Goal: Find specific page/section: Find specific page/section

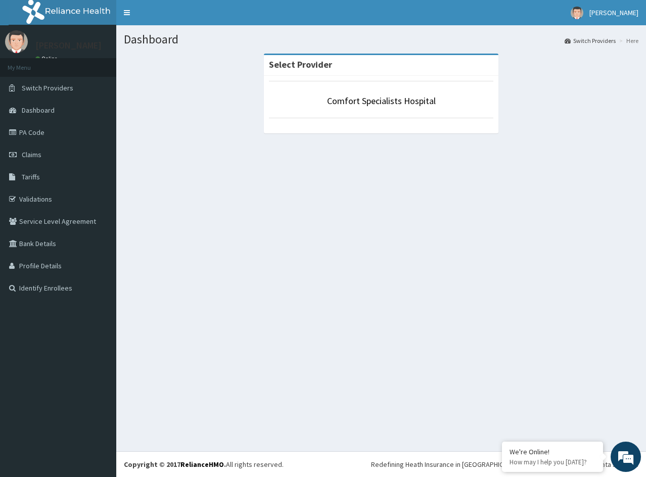
click at [296, 64] on strong "Select Provider" at bounding box center [300, 65] width 63 height 12
click at [345, 99] on link "Comfort Specialists Hospital" at bounding box center [381, 101] width 109 height 12
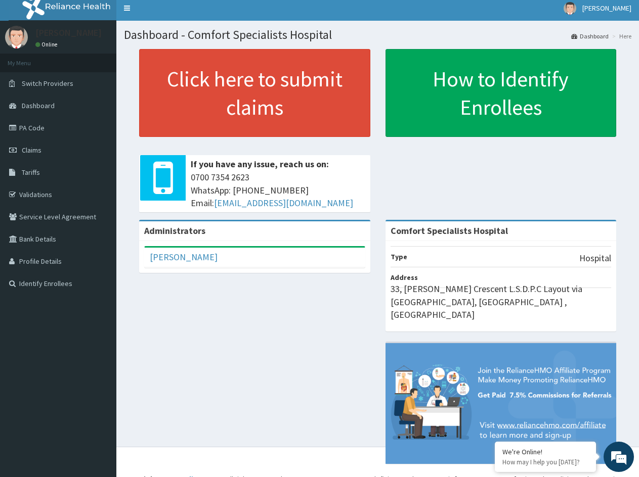
scroll to position [6, 0]
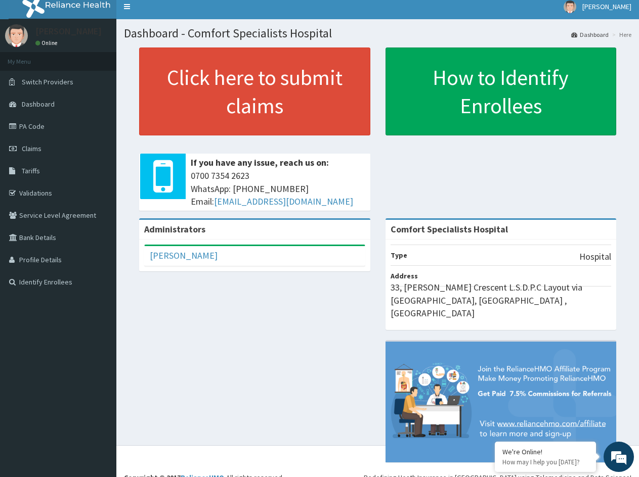
click at [464, 255] on li "Type Hospital" at bounding box center [500, 255] width 221 height 21
click at [448, 285] on p "33, [PERSON_NAME] Crescent L.S.D.P.C Layout via [GEOGRAPHIC_DATA], [GEOGRAPHIC_…" at bounding box center [500, 300] width 221 height 39
click at [33, 125] on link "PA Code" at bounding box center [58, 126] width 116 height 22
